Goal: Task Accomplishment & Management: Use online tool/utility

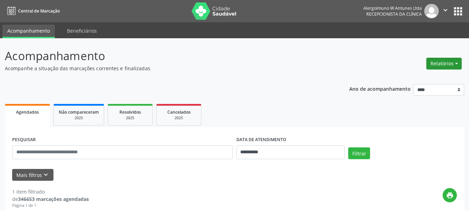
click at [453, 63] on button "Relatórios" at bounding box center [443, 64] width 35 height 12
click at [414, 79] on link "Agendamentos" at bounding box center [425, 79] width 75 height 10
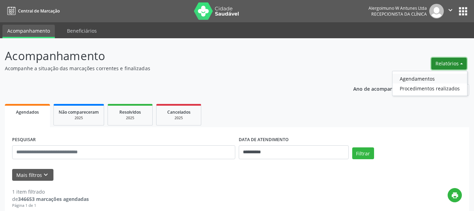
select select "*"
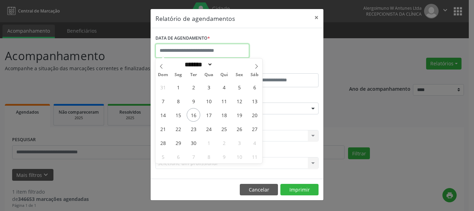
click at [190, 47] on input "text" at bounding box center [203, 51] width 94 height 14
click at [241, 117] on span "19" at bounding box center [240, 115] width 14 height 14
type input "**********"
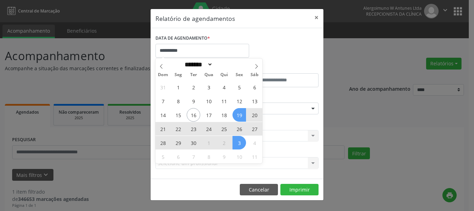
click at [238, 144] on span "3" at bounding box center [240, 143] width 14 height 14
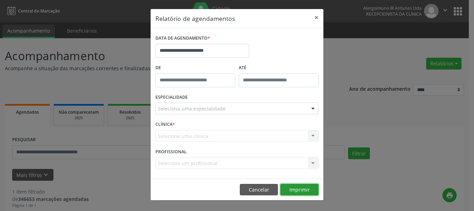
click at [299, 186] on button "Imprimir" at bounding box center [300, 190] width 38 height 12
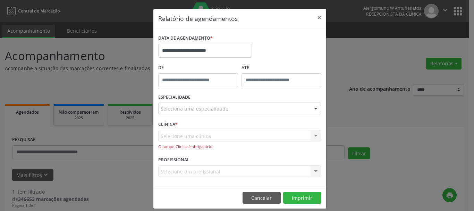
click at [285, 102] on div "ESPECIALIDADE Seleciona uma especialidade Todas as especialidades Alergologia A…" at bounding box center [240, 105] width 167 height 27
click at [285, 110] on div "Seleciona uma especialidade" at bounding box center [239, 108] width 163 height 12
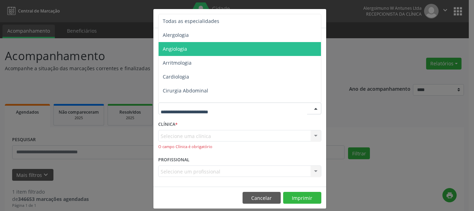
click at [203, 51] on span "Angiologia" at bounding box center [241, 49] width 164 height 14
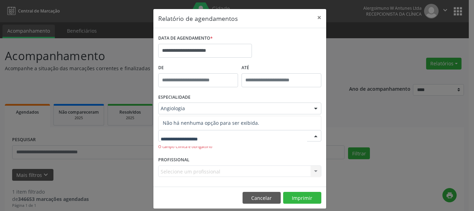
click at [273, 136] on div at bounding box center [239, 136] width 163 height 12
click at [270, 154] on div "CLÍNICA * Selecione uma clínica Nenhum resultado encontrado para: " " Não há ne…" at bounding box center [240, 136] width 167 height 35
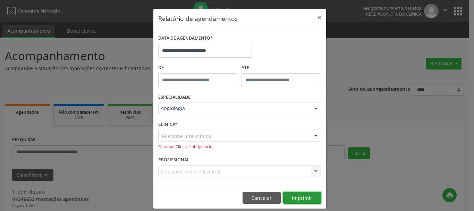
click at [291, 198] on button "Imprimir" at bounding box center [302, 198] width 38 height 12
click at [313, 138] on div at bounding box center [316, 136] width 10 height 12
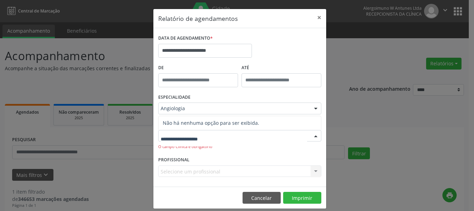
type input "*****"
click at [213, 81] on input "*****" at bounding box center [198, 80] width 80 height 14
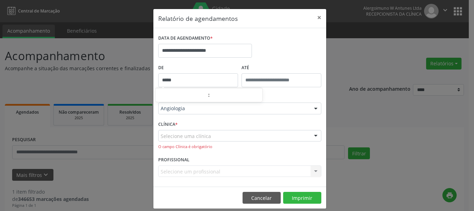
click at [267, 59] on div "**********" at bounding box center [240, 48] width 167 height 30
click at [227, 49] on input "**********" at bounding box center [205, 51] width 94 height 14
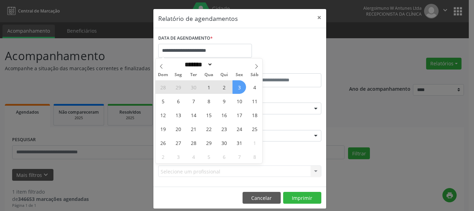
click at [233, 133] on div "28 29 30 1 2 3 4 5 6 7 8 9 10 11 12 13 14 15 16 17 18 19 20 21 22 23 24 25 26 2…" at bounding box center [209, 121] width 107 height 83
click at [239, 128] on span "24" at bounding box center [240, 129] width 14 height 14
type input "**********"
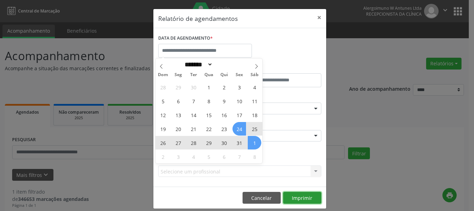
click at [295, 198] on button "Imprimir" at bounding box center [302, 198] width 38 height 12
select select "*"
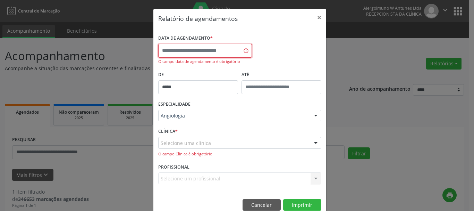
click at [237, 52] on input "text" at bounding box center [205, 51] width 94 height 14
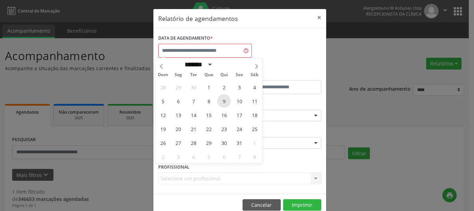
click at [221, 100] on span "9" at bounding box center [224, 101] width 14 height 14
type input "**********"
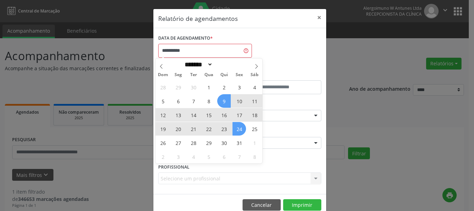
click at [239, 131] on span "24" at bounding box center [240, 129] width 14 height 14
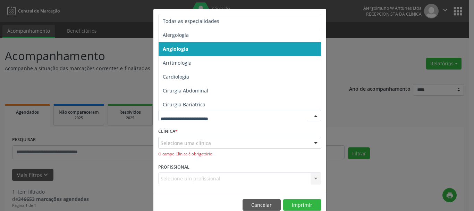
click at [366, 71] on div "**********" at bounding box center [237, 105] width 474 height 211
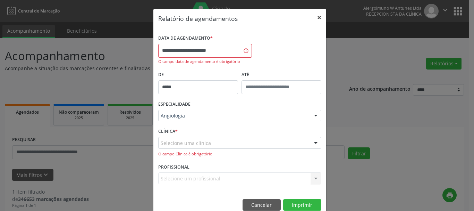
click at [315, 17] on button "×" at bounding box center [320, 17] width 14 height 17
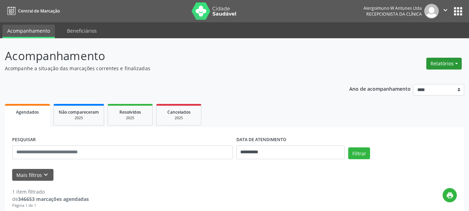
click at [447, 65] on button "Relatórios" at bounding box center [443, 64] width 35 height 12
click at [424, 81] on link "Agendamentos" at bounding box center [425, 79] width 75 height 10
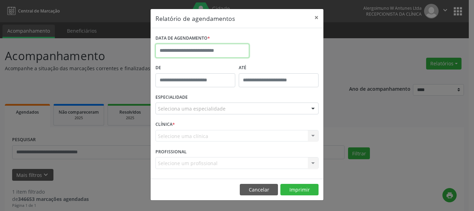
click at [192, 52] on input "text" at bounding box center [203, 51] width 94 height 14
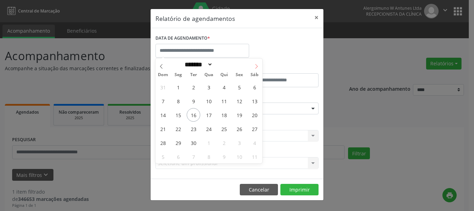
click at [258, 65] on icon at bounding box center [256, 66] width 5 height 5
select select "*"
click at [240, 101] on span "10" at bounding box center [240, 101] width 14 height 14
type input "**********"
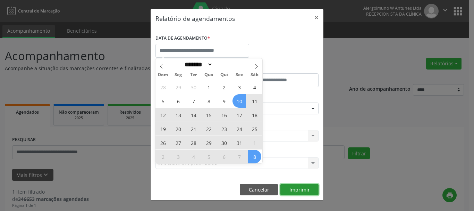
click at [300, 192] on button "Imprimir" at bounding box center [300, 190] width 38 height 12
select select "*"
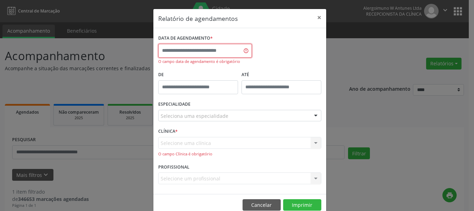
click at [205, 49] on input "text" at bounding box center [205, 51] width 94 height 14
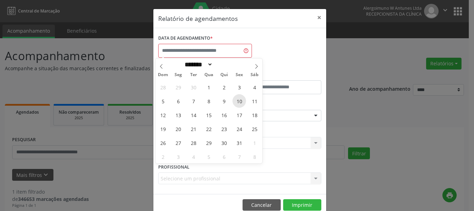
click at [238, 103] on span "10" at bounding box center [240, 101] width 14 height 14
type input "**********"
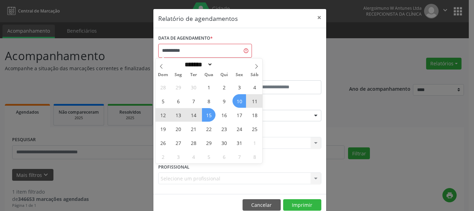
click at [213, 116] on span "15" at bounding box center [209, 115] width 14 height 14
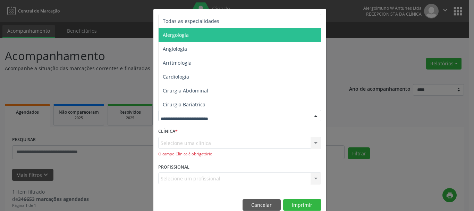
click at [193, 38] on span "Alergologia" at bounding box center [241, 35] width 164 height 14
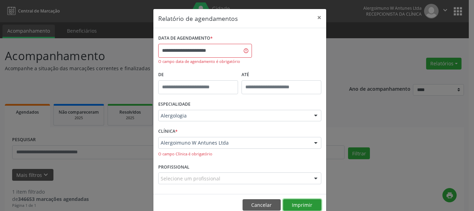
click at [290, 200] on button "Imprimir" at bounding box center [302, 205] width 38 height 12
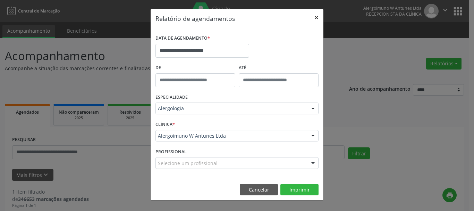
click at [316, 18] on button "×" at bounding box center [317, 17] width 14 height 17
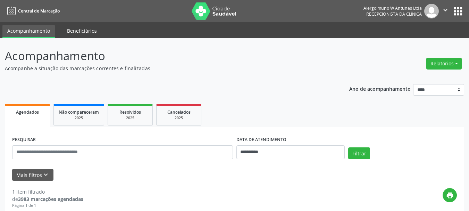
click at [90, 29] on link "Beneficiários" at bounding box center [82, 31] width 40 height 12
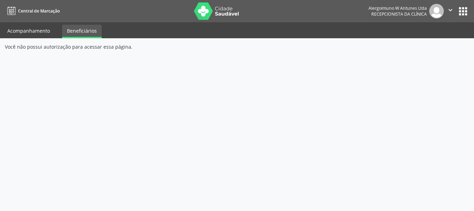
click at [34, 33] on link "Acompanhamento" at bounding box center [28, 31] width 52 height 12
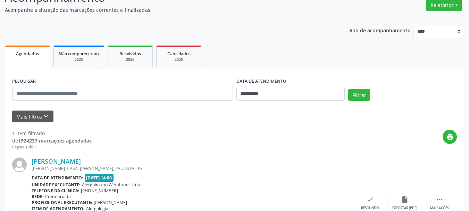
scroll to position [46, 0]
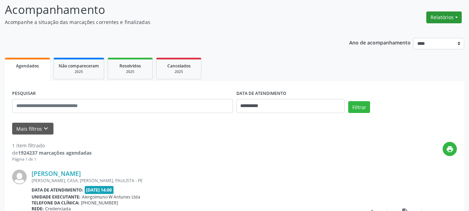
click at [456, 15] on button "Relatórios" at bounding box center [443, 17] width 35 height 12
click at [410, 42] on link "Procedimentos realizados" at bounding box center [425, 42] width 75 height 10
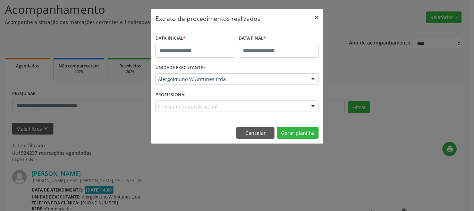
click at [319, 18] on button "×" at bounding box center [317, 17] width 14 height 17
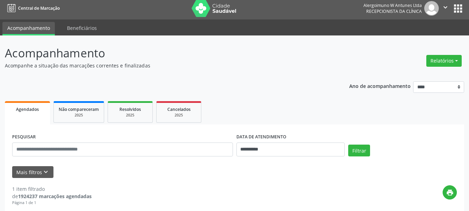
scroll to position [0, 0]
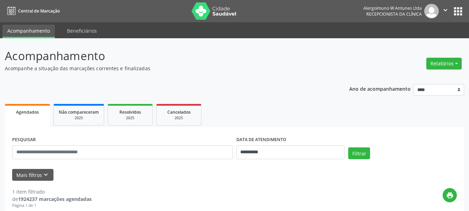
click at [445, 10] on icon "" at bounding box center [446, 10] width 8 height 8
click at [332, 56] on header "Acompanhamento Acompanhe a situação das marcações correntes e finalizadas Relat…" at bounding box center [234, 59] width 459 height 25
click at [458, 13] on button "apps" at bounding box center [458, 11] width 12 height 12
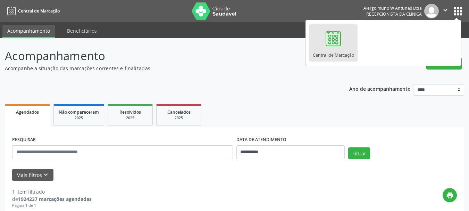
click at [244, 41] on div "**********" at bounding box center [234, 182] width 469 height 288
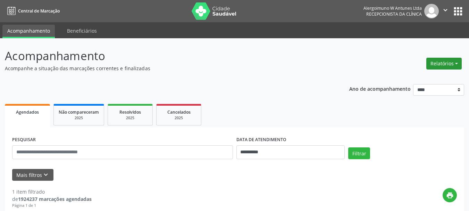
click at [455, 63] on button "Relatórios" at bounding box center [443, 64] width 35 height 12
click at [408, 77] on link "Agendamentos" at bounding box center [425, 79] width 75 height 10
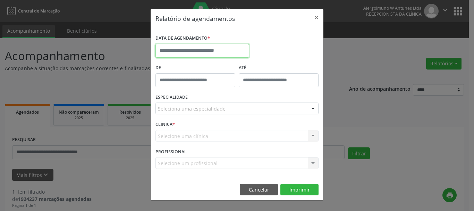
click at [193, 48] on input "text" at bounding box center [203, 51] width 94 height 14
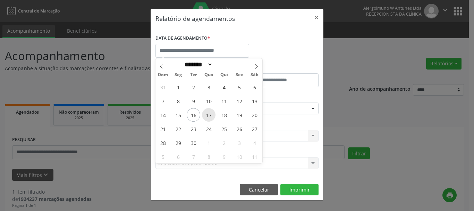
click at [209, 115] on span "17" at bounding box center [209, 115] width 14 height 14
type input "**********"
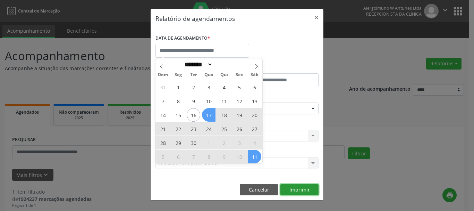
click at [307, 190] on button "Imprimir" at bounding box center [300, 190] width 38 height 12
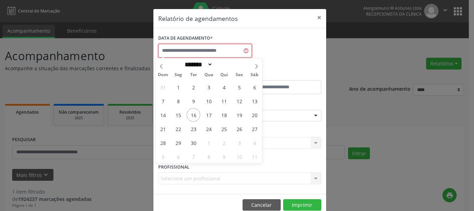
click at [189, 53] on input "text" at bounding box center [205, 51] width 94 height 14
click at [209, 116] on span "17" at bounding box center [209, 115] width 14 height 14
type input "**********"
click at [193, 115] on span "16" at bounding box center [194, 115] width 14 height 14
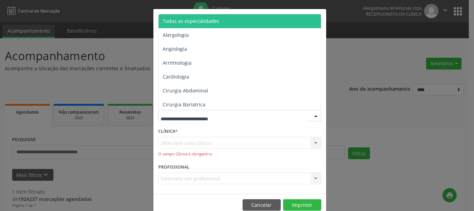
click at [313, 118] on div at bounding box center [316, 116] width 10 height 12
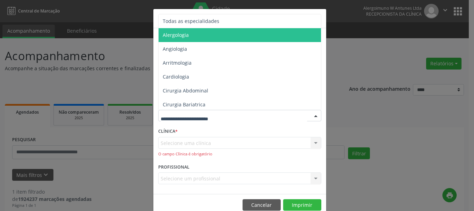
click at [163, 36] on span "Alergologia" at bounding box center [176, 35] width 26 height 7
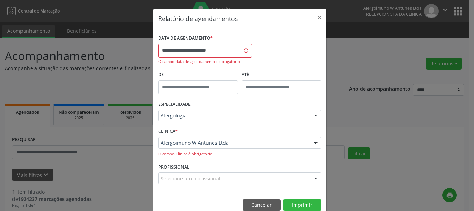
scroll to position [14, 0]
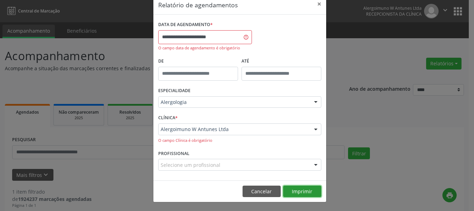
click at [301, 191] on button "Imprimir" at bounding box center [302, 191] width 38 height 12
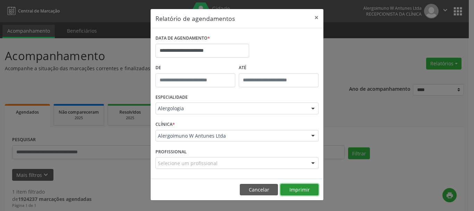
scroll to position [0, 0]
click at [299, 189] on button "Imprimir" at bounding box center [300, 190] width 38 height 12
